Goal: Contribute content

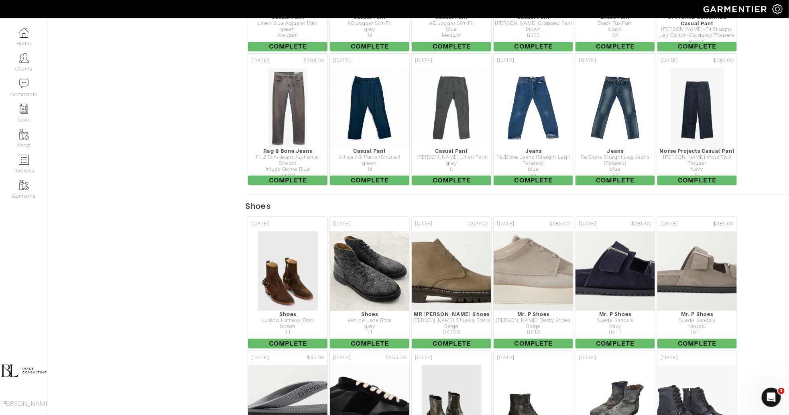
scroll to position [4838, 0]
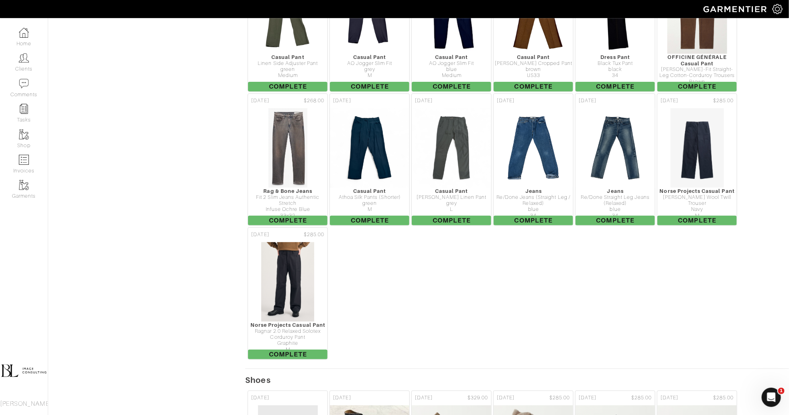
scroll to position [4817, 0]
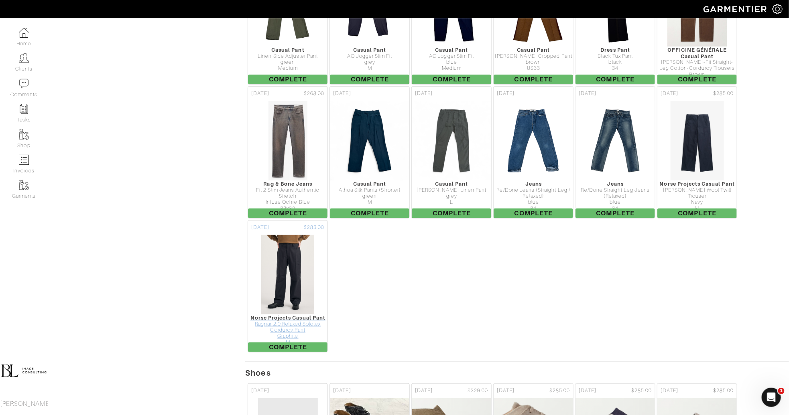
click at [264, 235] on img at bounding box center [288, 275] width 54 height 80
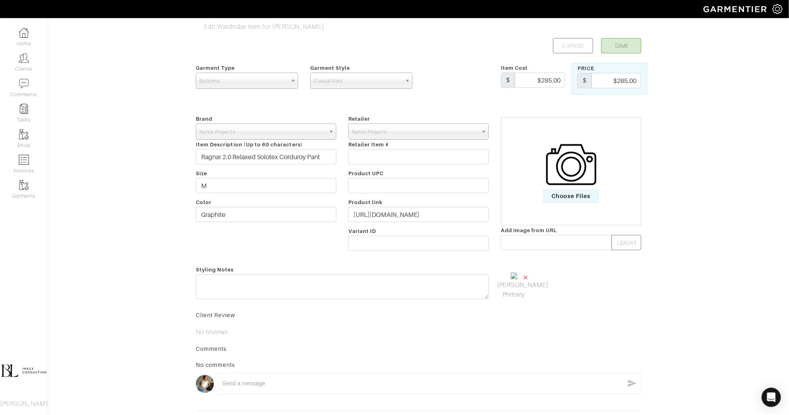
click at [527, 277] on span "×" at bounding box center [525, 277] width 6 height 11
click at [582, 193] on span "Choose Files" at bounding box center [571, 196] width 56 height 13
click at [0, 0] on input "Choose Files" at bounding box center [0, 0] width 0 height 0
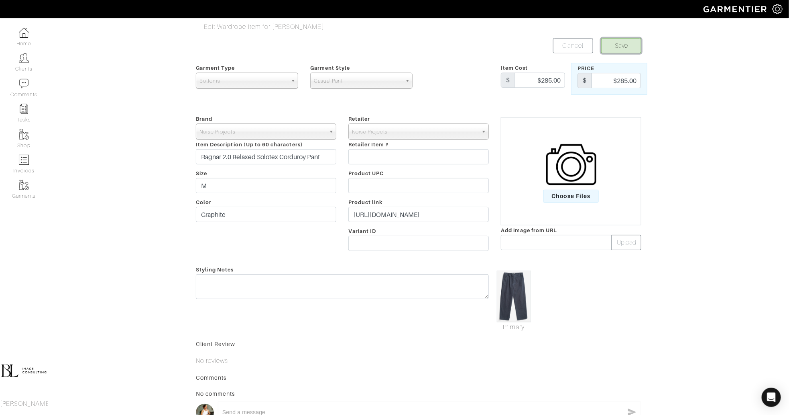
click at [611, 45] on button "Save" at bounding box center [621, 45] width 40 height 15
